Goal: Find specific page/section: Find specific page/section

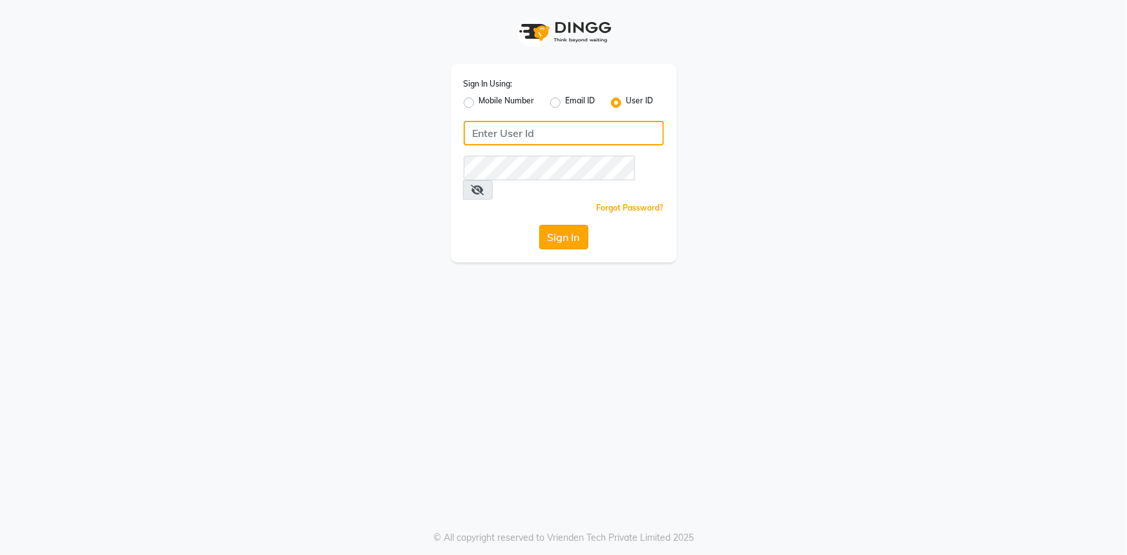
type input "e3521-01"
click at [587, 226] on button "Sign In" at bounding box center [563, 237] width 49 height 25
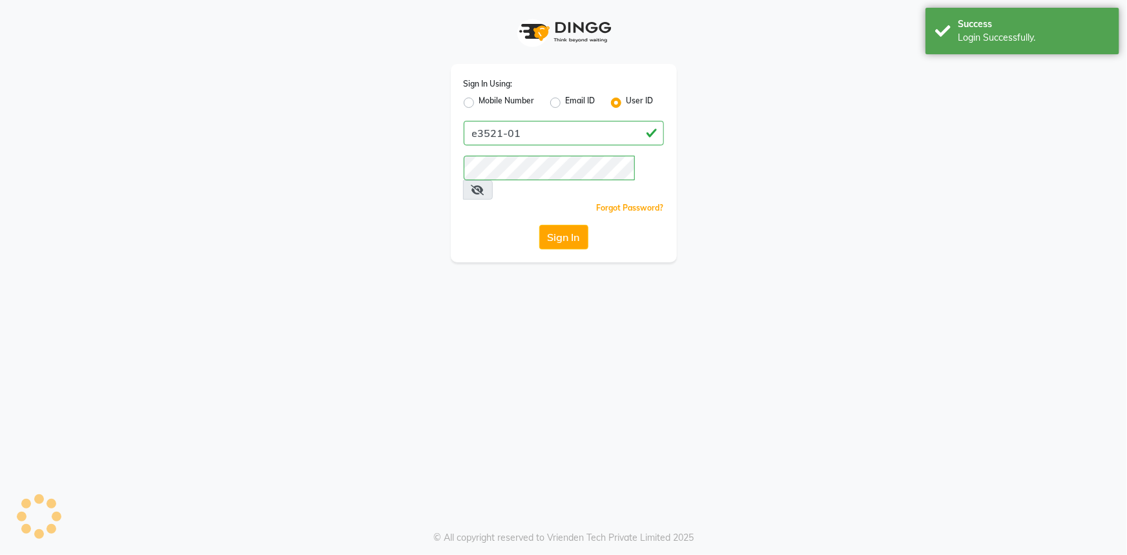
select select "service"
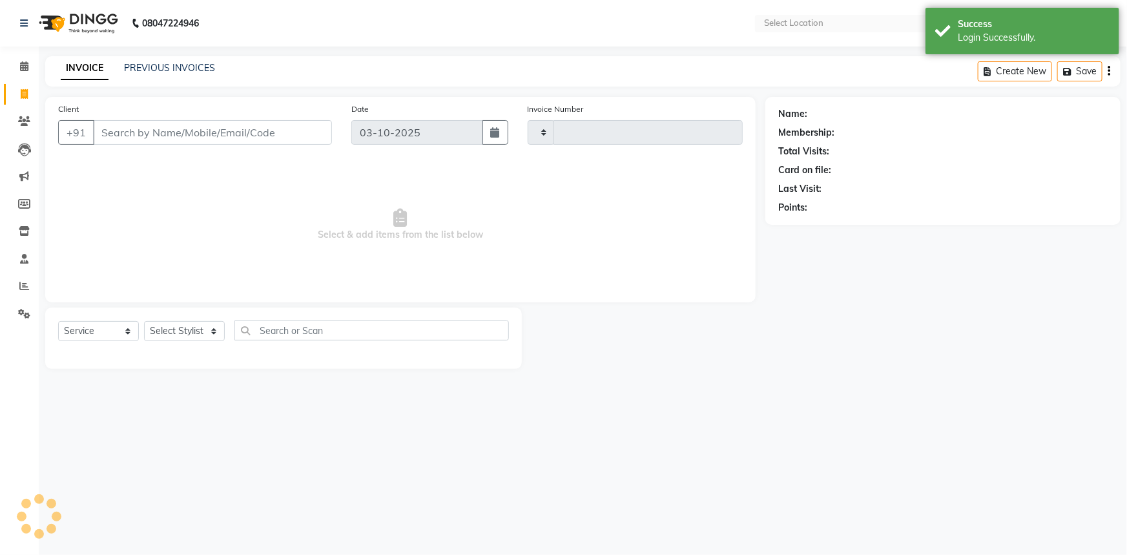
select select "en"
type input "1203"
select select "7937"
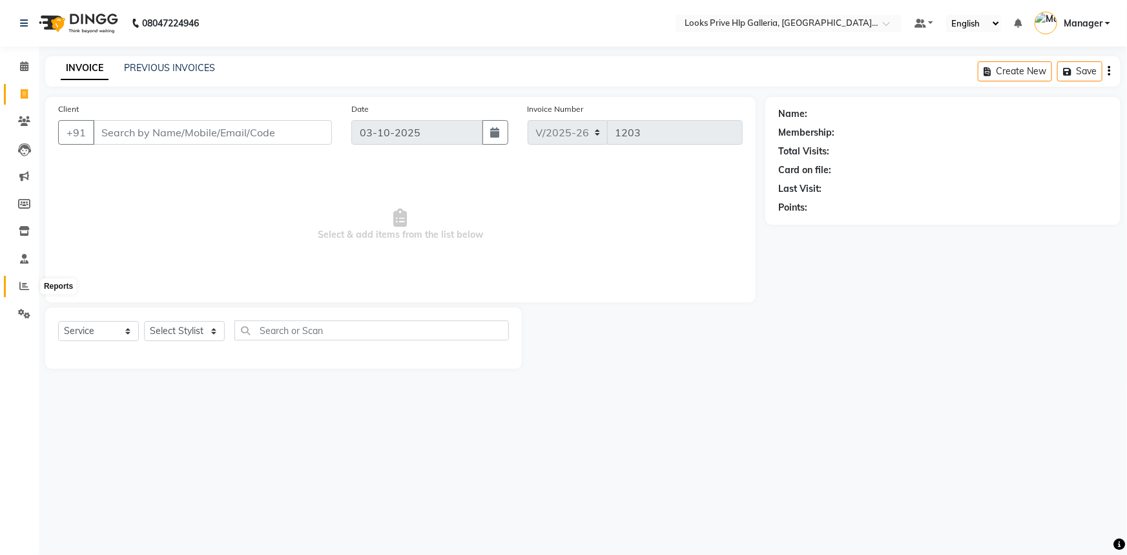
click at [22, 283] on icon at bounding box center [24, 286] width 10 height 10
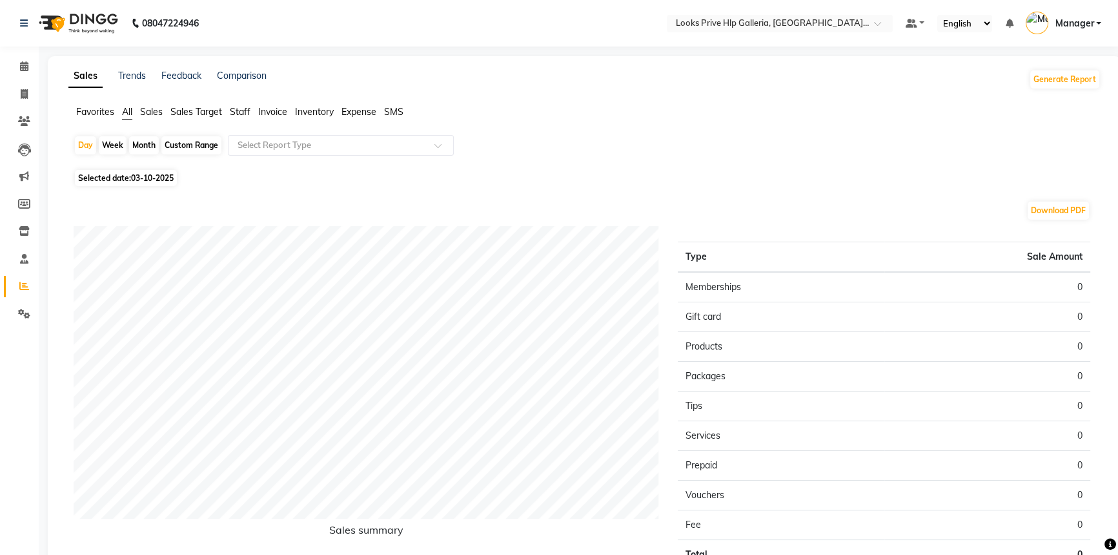
click at [182, 144] on div "Custom Range" at bounding box center [191, 145] width 60 height 18
select select "10"
select select "2025"
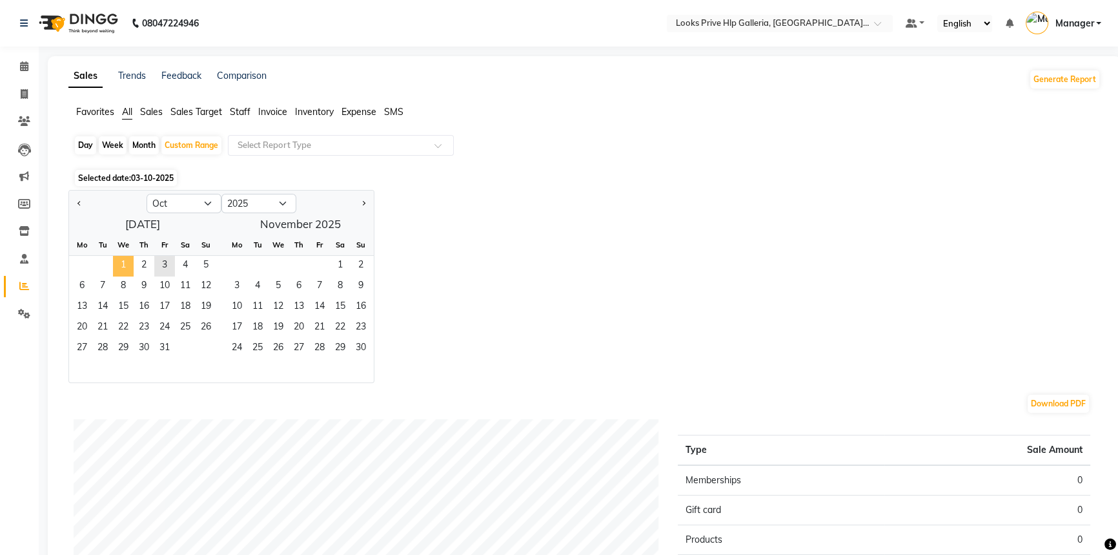
click at [118, 263] on span "1" at bounding box center [123, 266] width 21 height 21
click at [168, 261] on span "3" at bounding box center [164, 266] width 21 height 21
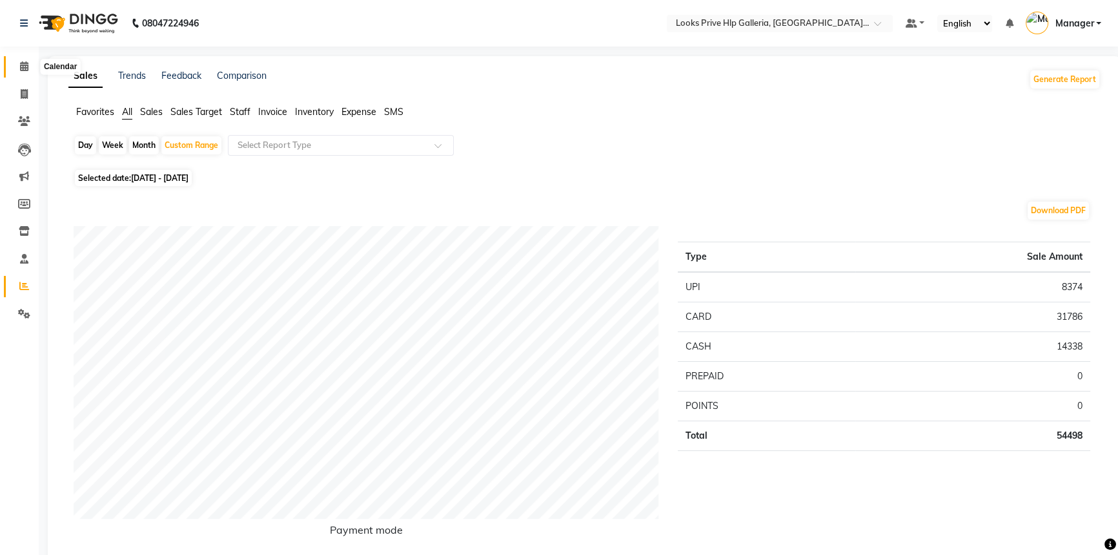
click at [30, 67] on span at bounding box center [24, 66] width 23 height 15
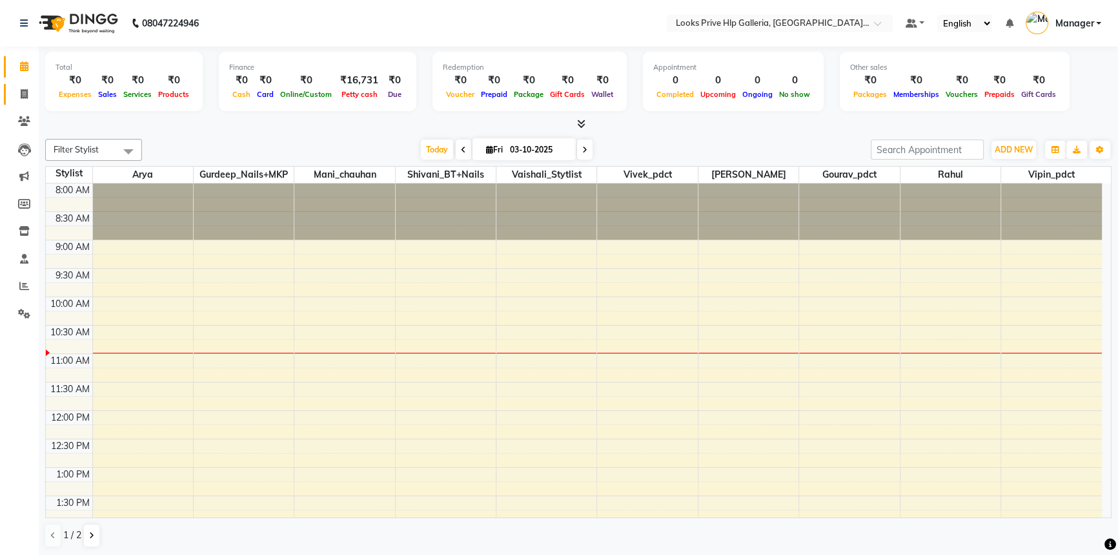
click at [22, 92] on icon at bounding box center [24, 94] width 7 height 10
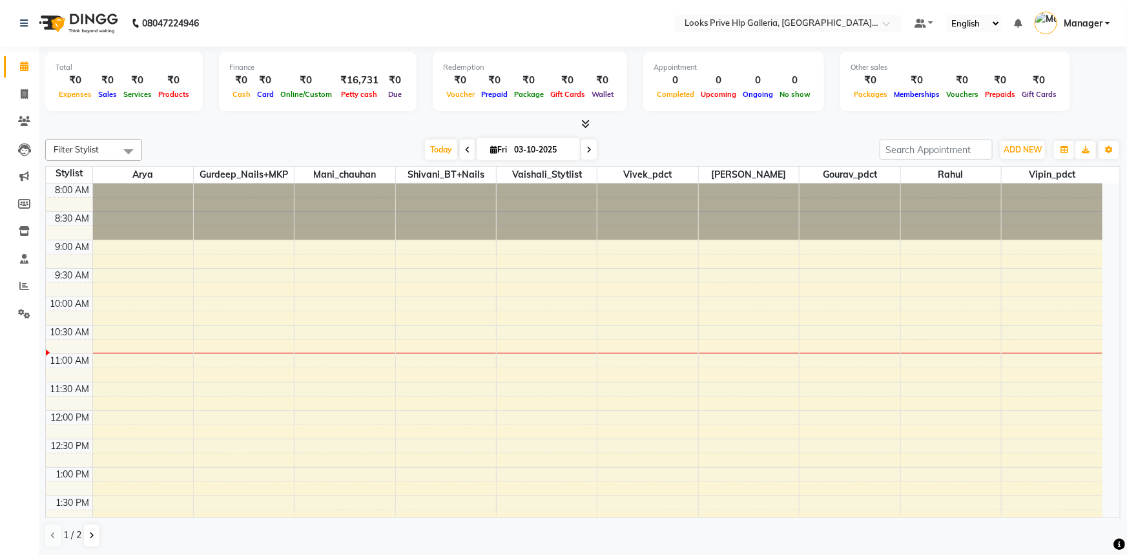
select select "service"
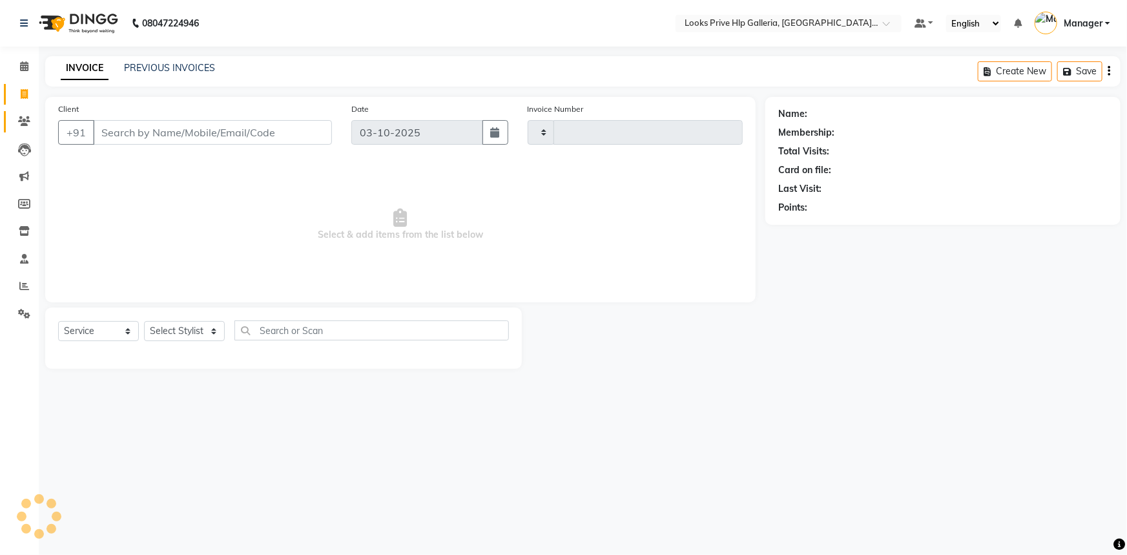
type input "1203"
select select "7937"
click at [19, 120] on icon at bounding box center [24, 121] width 12 height 10
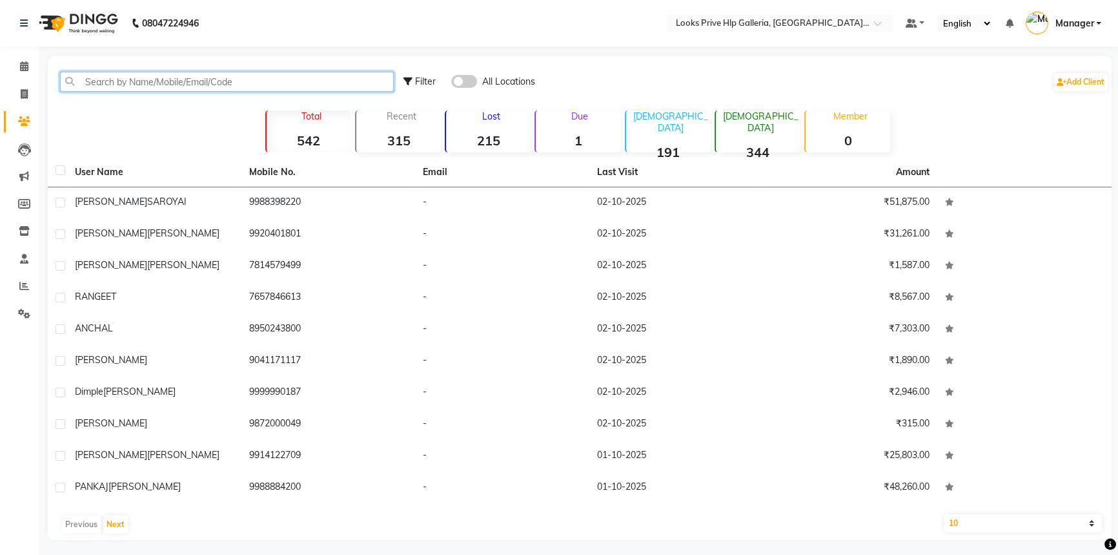
click at [134, 83] on input "text" at bounding box center [227, 82] width 334 height 20
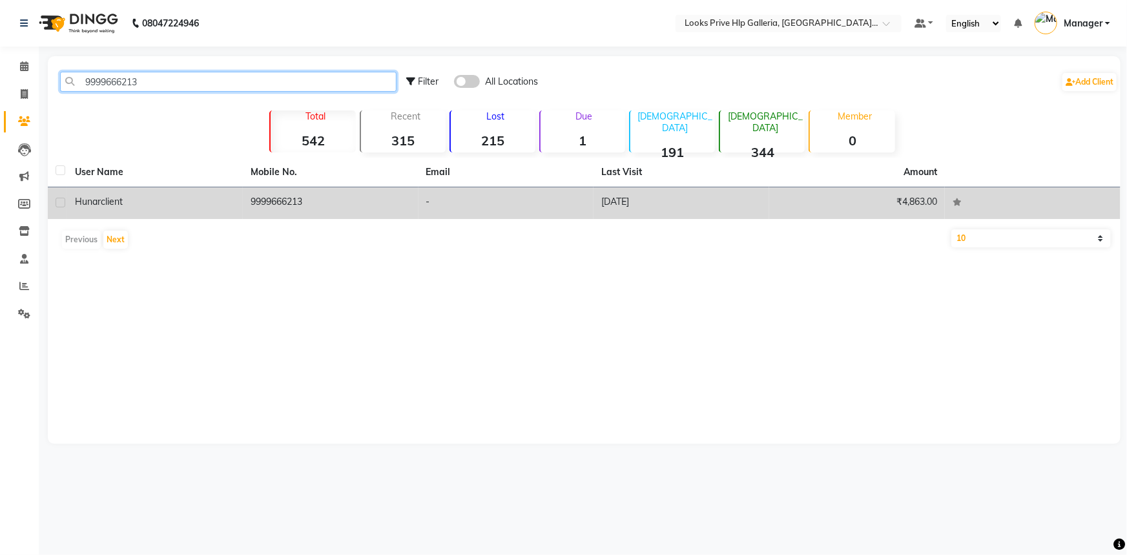
type input "9999666213"
click at [434, 200] on td "-" at bounding box center [506, 203] width 176 height 32
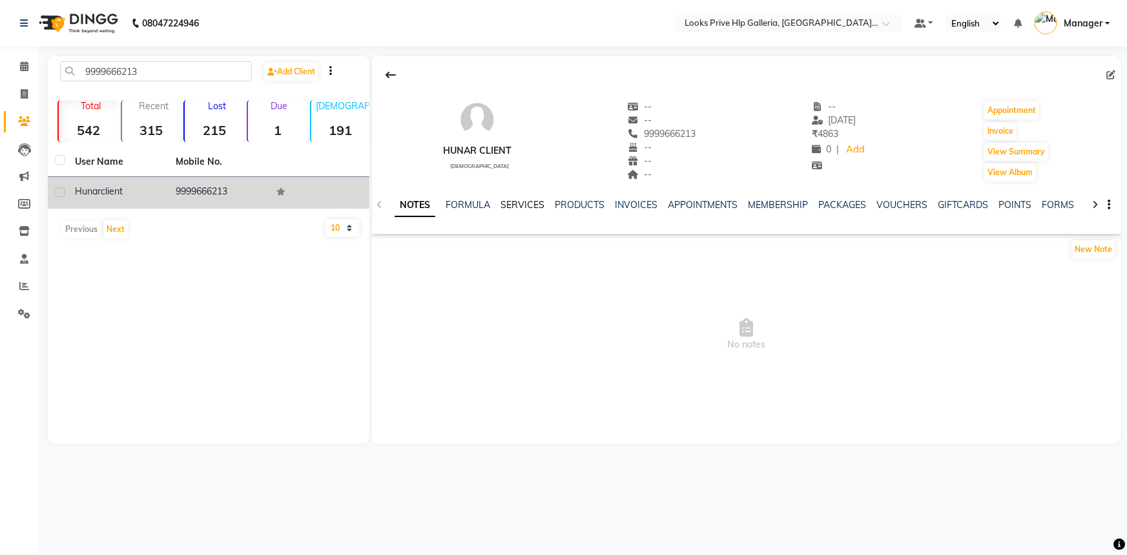
click at [504, 201] on link "SERVICES" at bounding box center [522, 205] width 44 height 12
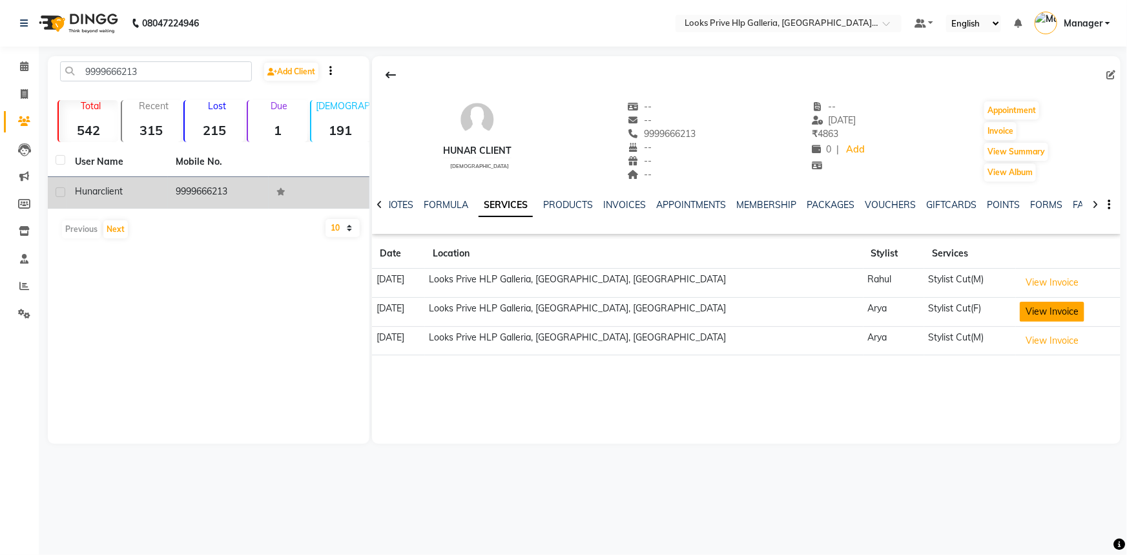
click at [1020, 305] on button "View Invoice" at bounding box center [1052, 312] width 65 height 20
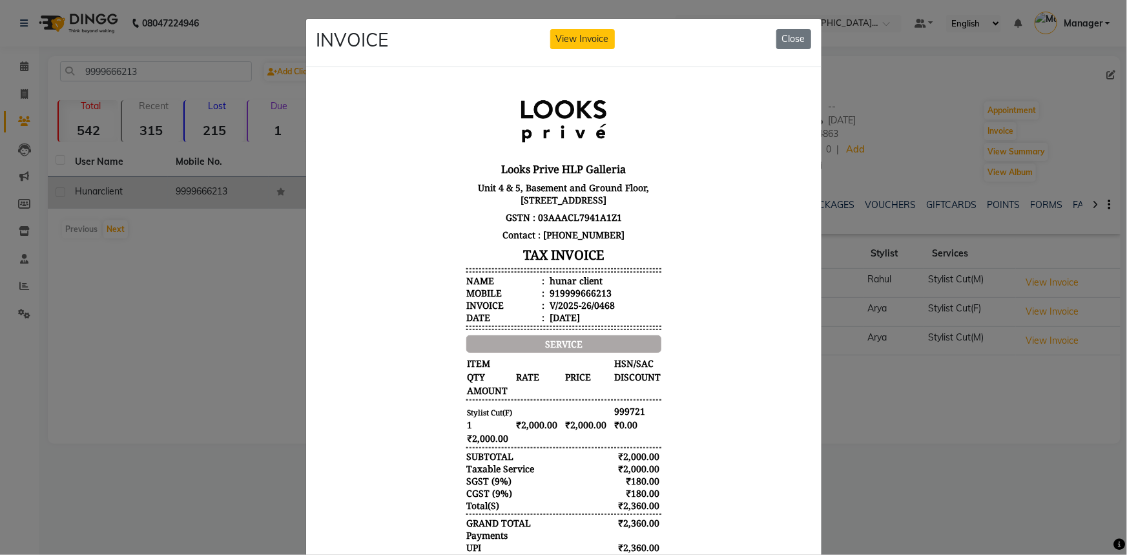
scroll to position [58, 0]
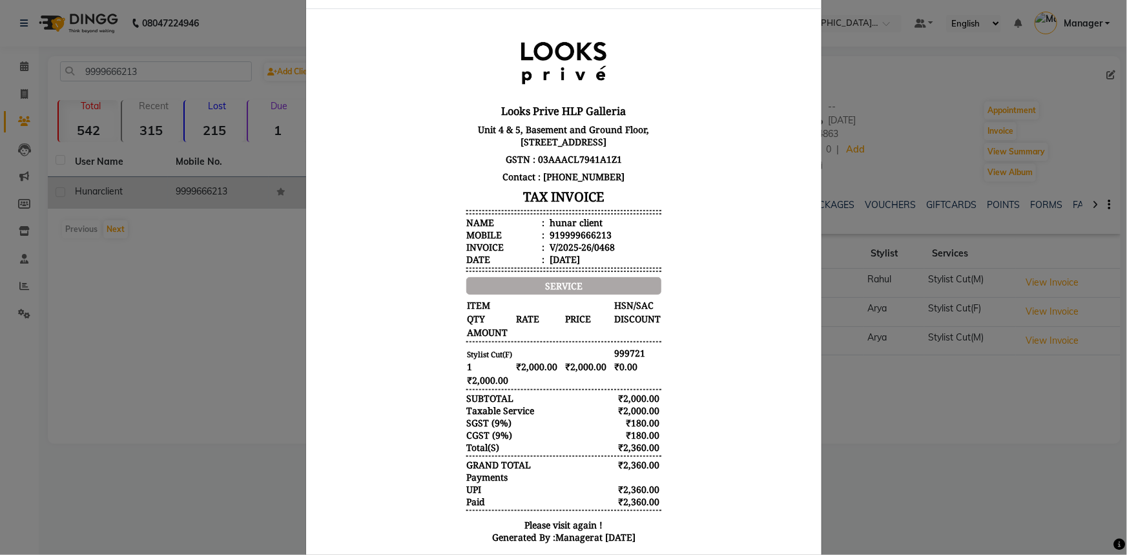
click at [843, 365] on ngb-modal-window "INVOICE View Invoice Close" at bounding box center [563, 277] width 1127 height 555
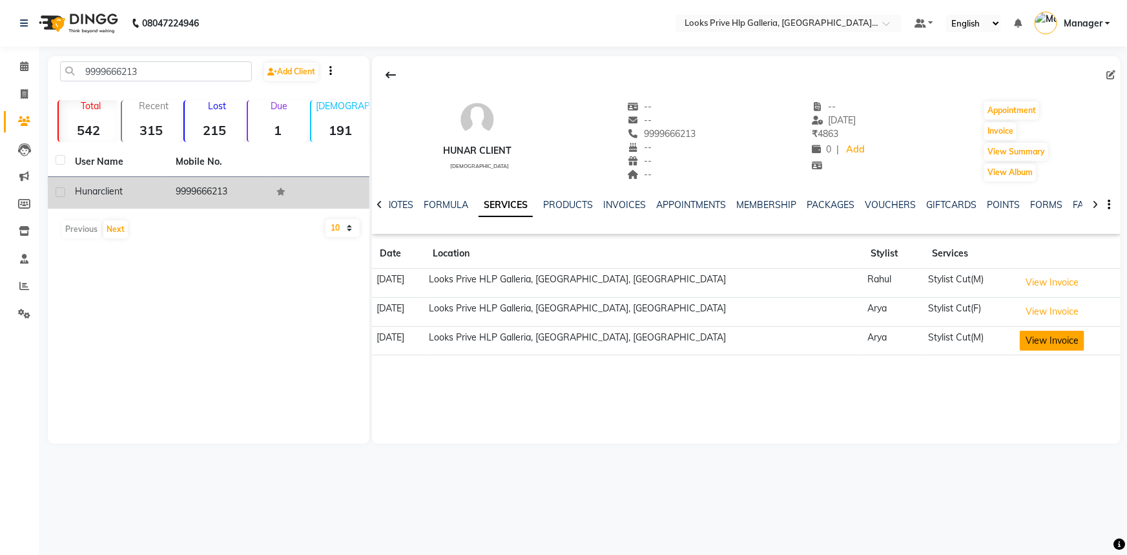
click at [1020, 341] on button "View Invoice" at bounding box center [1052, 341] width 65 height 20
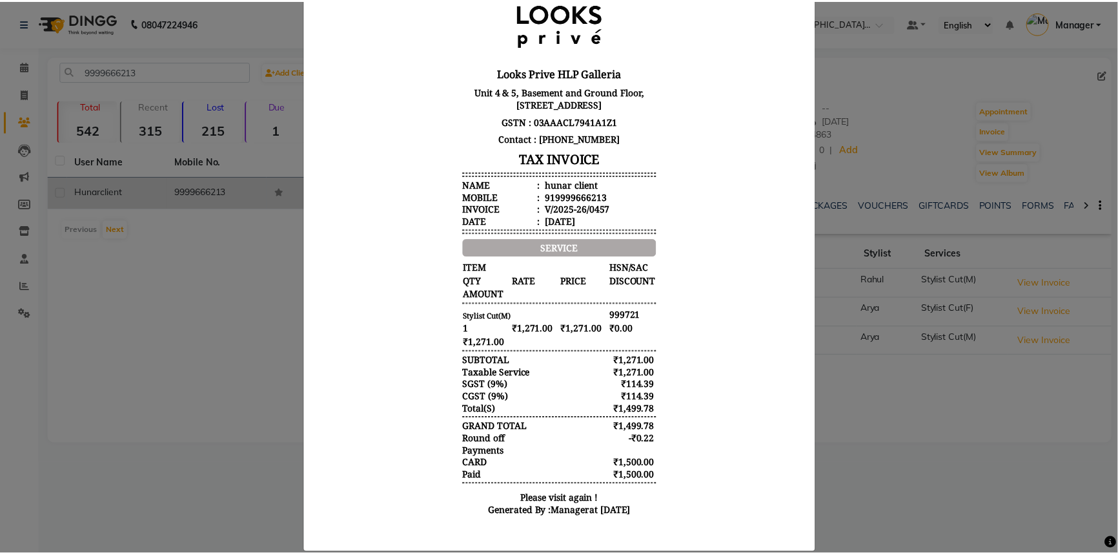
scroll to position [117, 0]
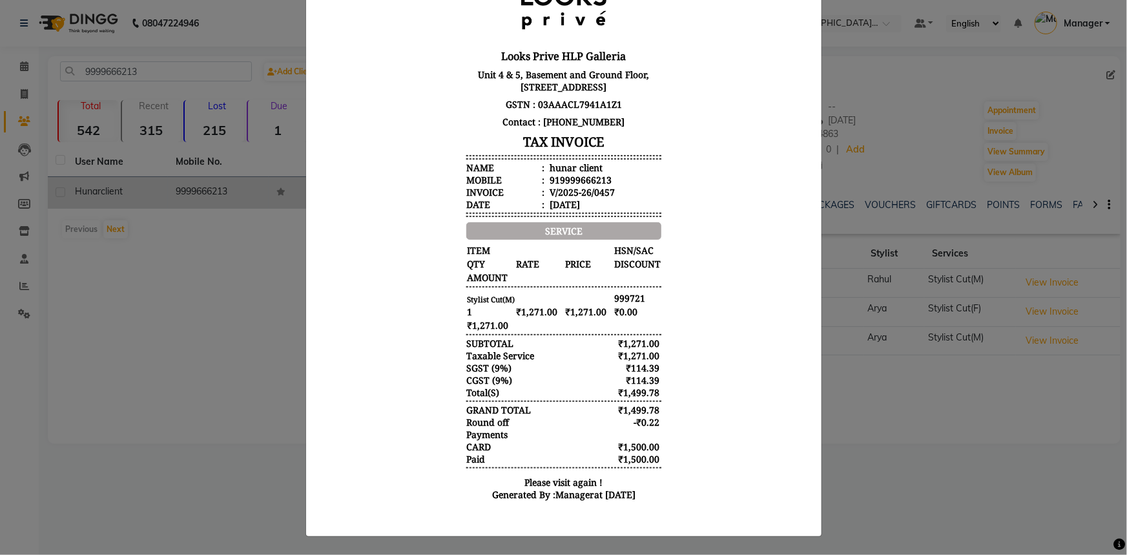
click at [850, 388] on ngb-modal-window "INVOICE View Invoice Close" at bounding box center [563, 277] width 1127 height 555
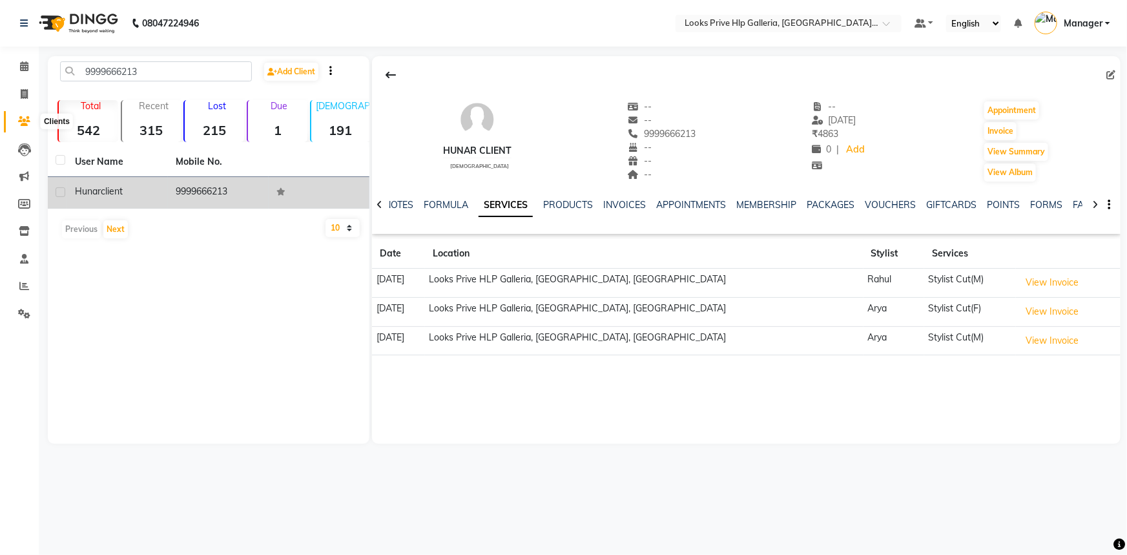
click at [20, 114] on span at bounding box center [24, 121] width 23 height 15
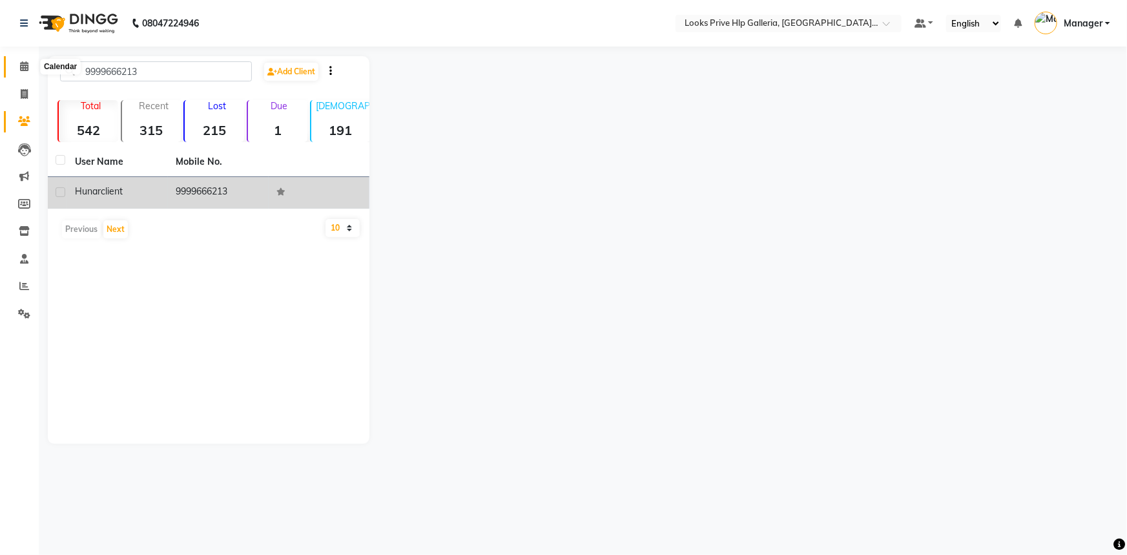
click at [20, 65] on icon at bounding box center [24, 66] width 8 height 10
